Goal: Download file/media

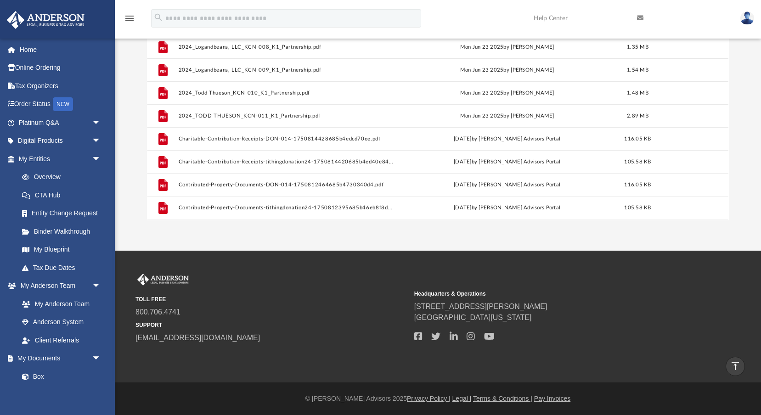
scroll to position [41, 0]
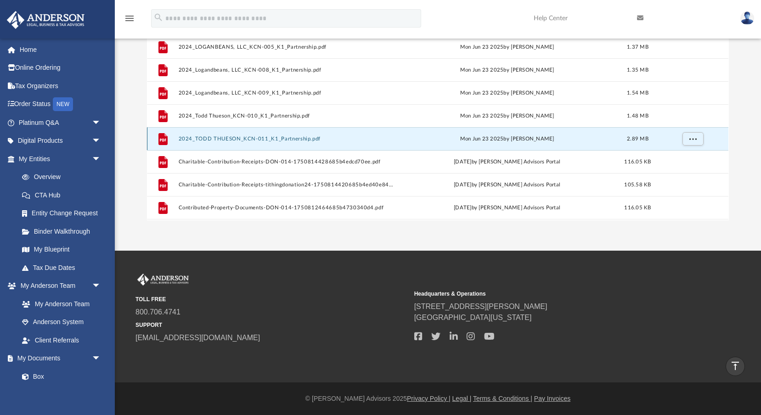
click at [248, 140] on button "2024_TODD THUESON_KCN-011_K1_Partnership.pdf" at bounding box center [287, 139] width 216 height 6
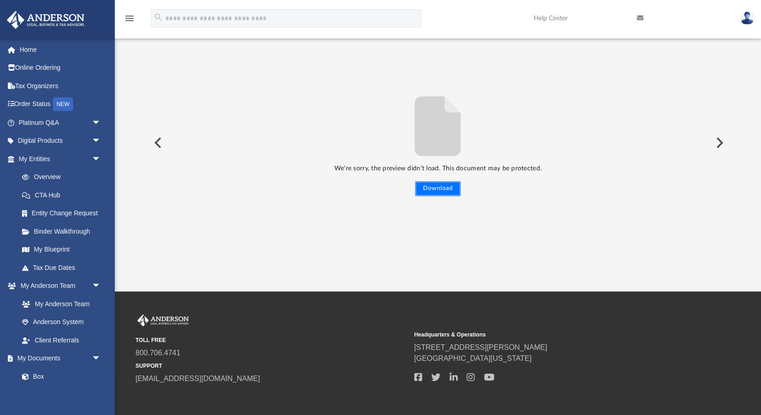
click at [442, 188] on button "Download" at bounding box center [437, 188] width 45 height 15
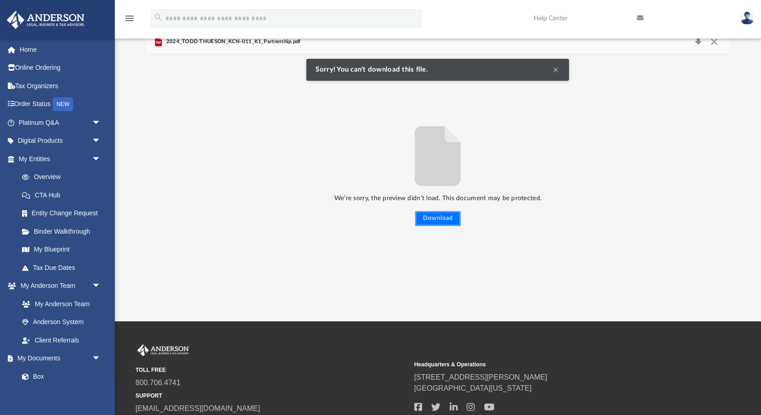
scroll to position [63, 0]
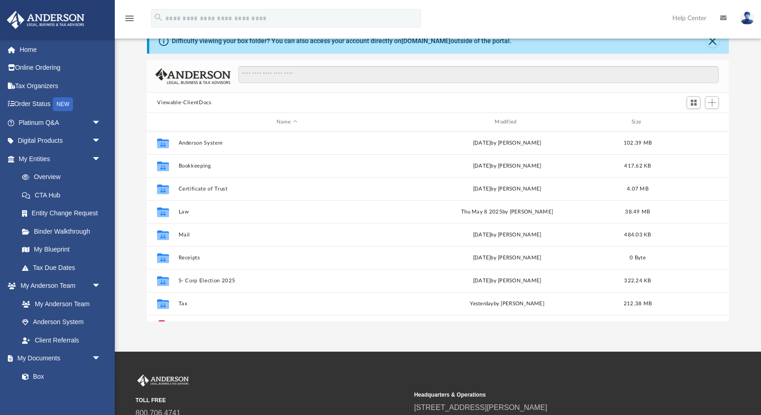
scroll to position [17, 0]
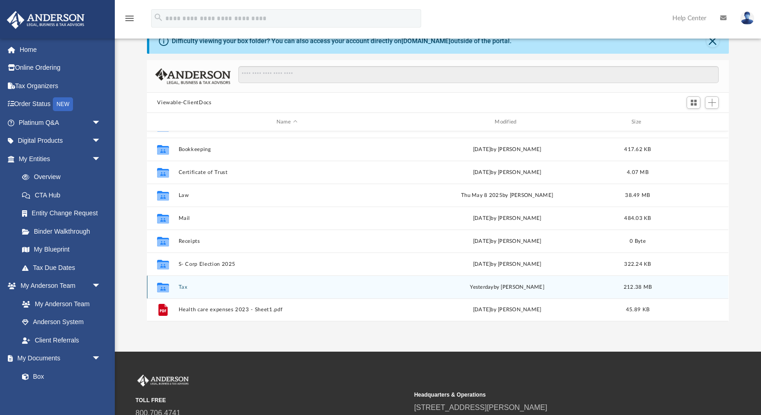
click at [177, 285] on div "Collaborated Folder Tax [DATE] by [PERSON_NAME] 212.38 MB" at bounding box center [437, 286] width 581 height 23
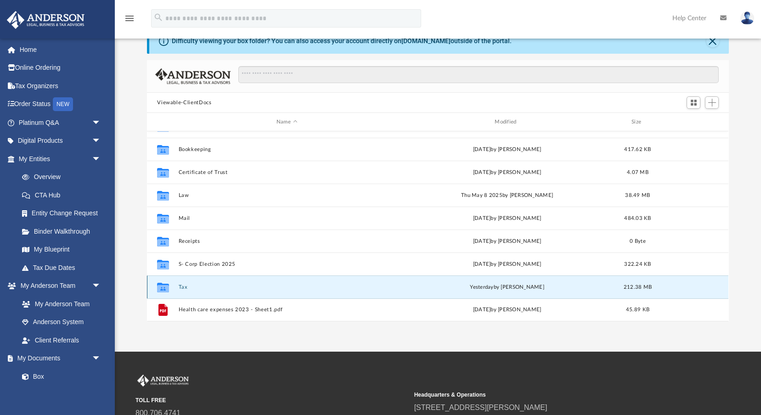
click at [182, 286] on button "Tax" at bounding box center [287, 287] width 216 height 6
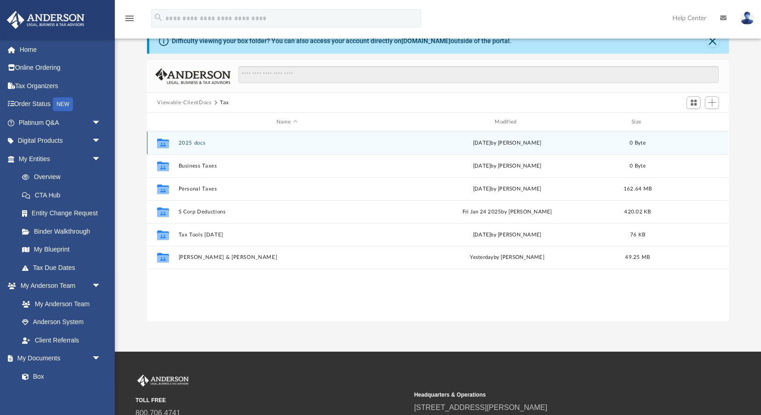
scroll to position [0, 0]
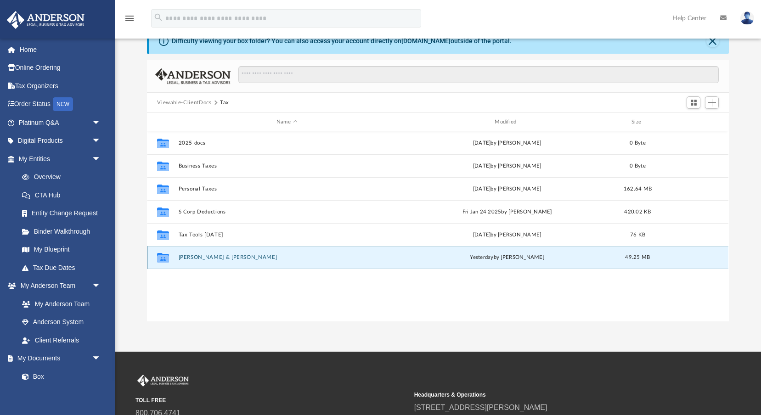
click at [197, 259] on button "[PERSON_NAME] & [PERSON_NAME]" at bounding box center [287, 257] width 216 height 6
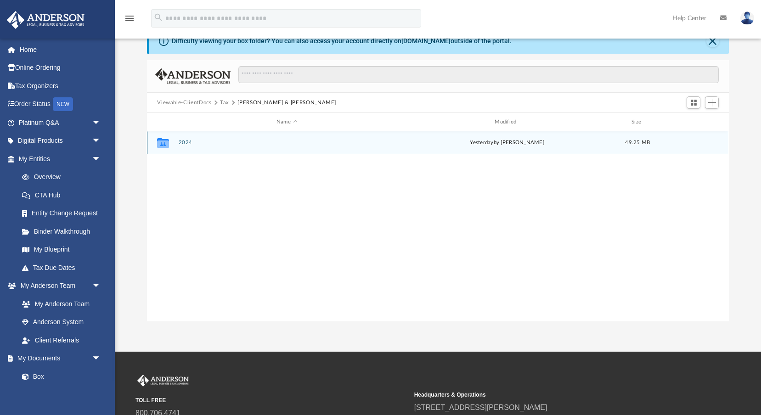
click at [180, 135] on div "Collaborated Folder 2024 [DATE] by [PERSON_NAME] 49.25 MB" at bounding box center [437, 142] width 581 height 23
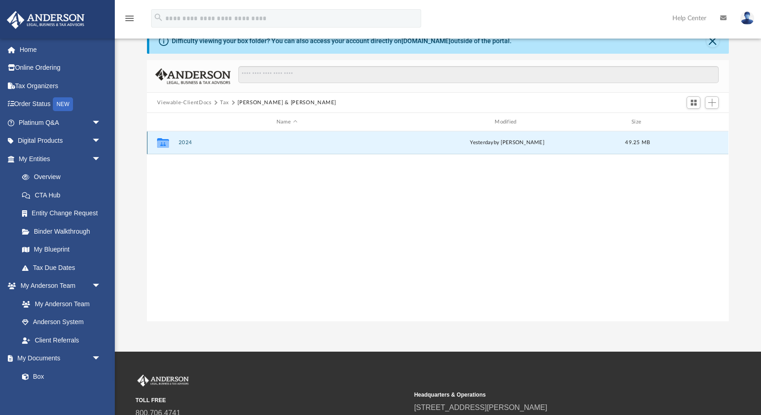
click at [183, 140] on button "2024" at bounding box center [287, 143] width 216 height 6
click at [183, 140] on button "Digital Tax Organizer" at bounding box center [287, 143] width 216 height 6
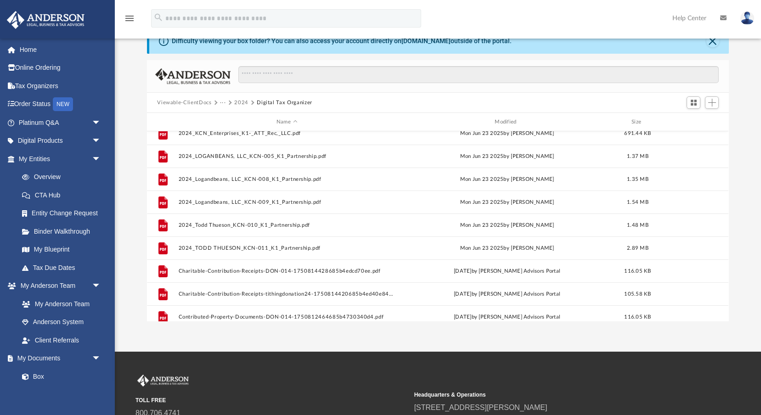
scroll to position [33, 0]
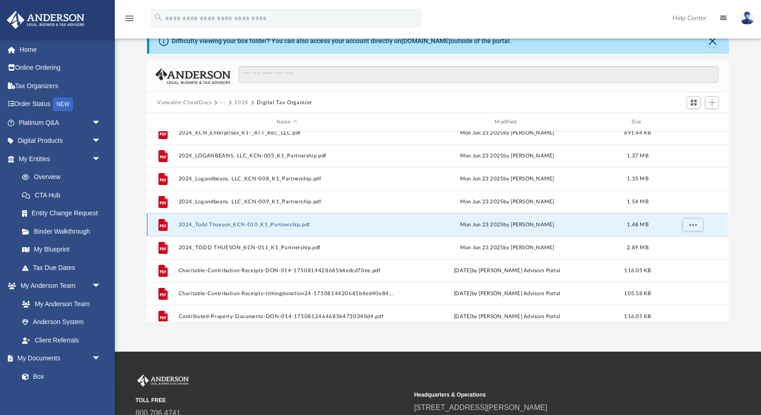
click at [240, 222] on button "2024_Todd Thueson_KCN-010_K1_Partnership.pdf" at bounding box center [287, 225] width 216 height 6
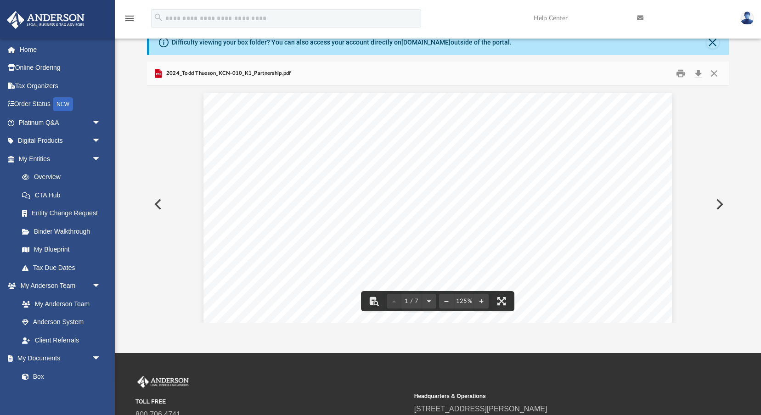
scroll to position [0, 0]
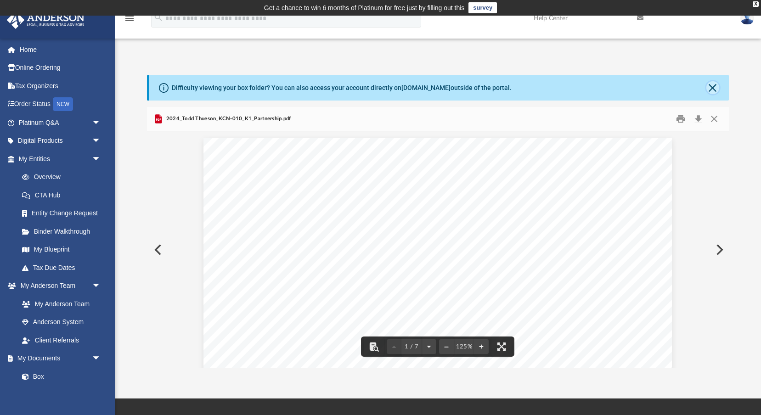
click at [714, 85] on button "Close" at bounding box center [712, 87] width 13 height 13
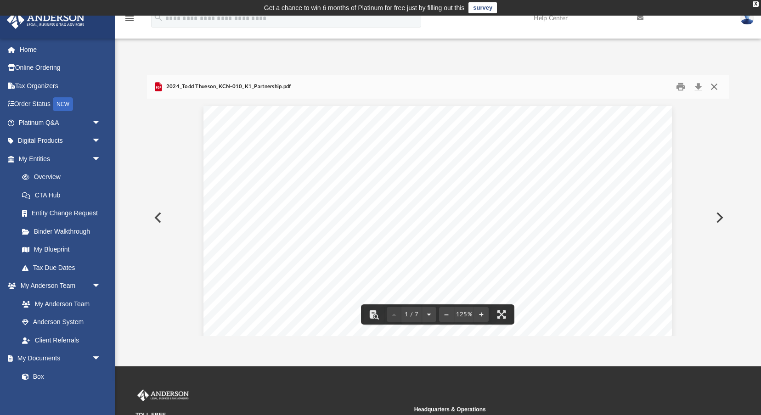
click at [713, 87] on button "Close" at bounding box center [714, 87] width 17 height 14
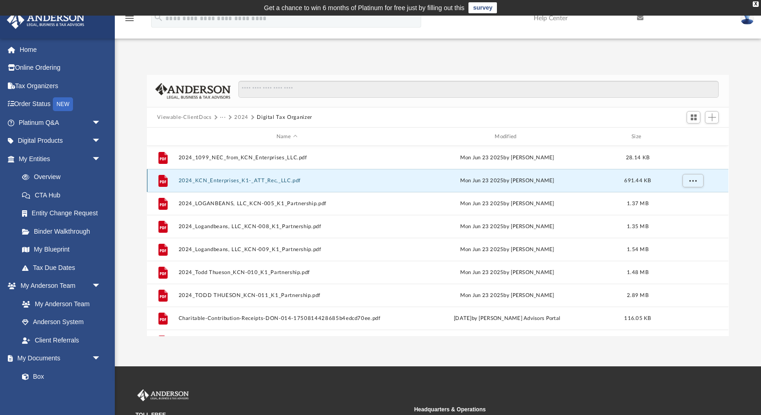
click at [267, 182] on button "2024_KCN_Enterprises_K1-_ATT_Rec,_LLC.pdf" at bounding box center [287, 181] width 216 height 6
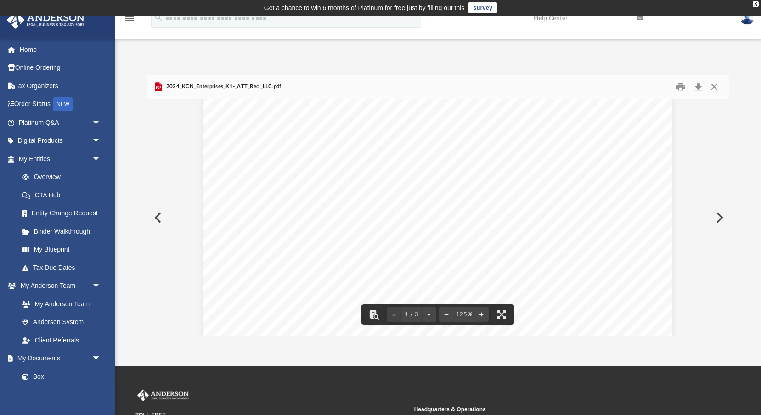
scroll to position [16, 0]
